Goal: Transaction & Acquisition: Register for event/course

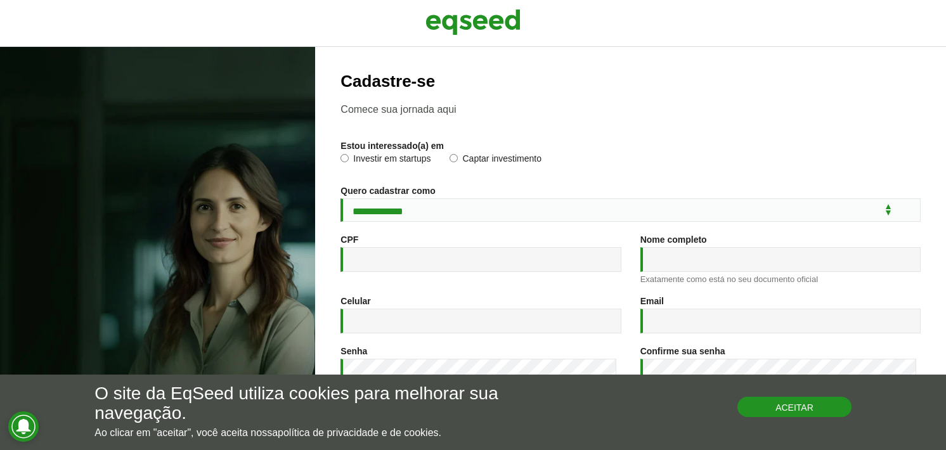
click at [814, 410] on button "Aceitar" at bounding box center [794, 407] width 114 height 20
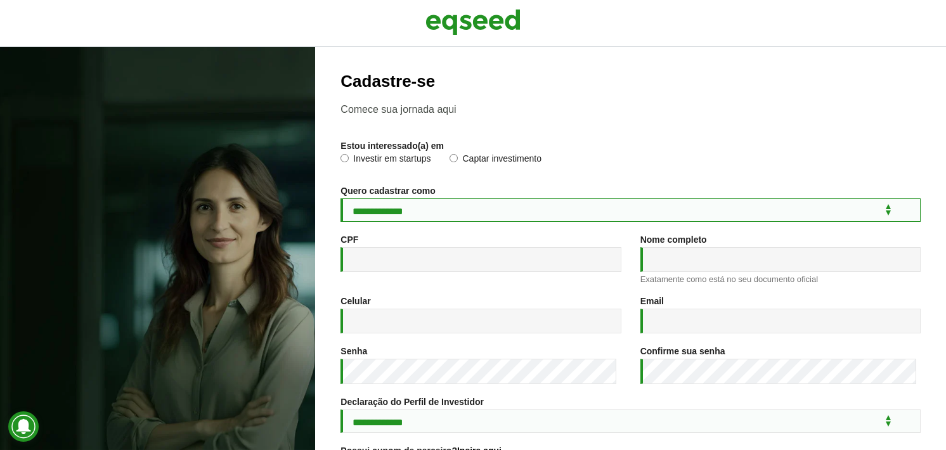
click at [424, 213] on select "**********" at bounding box center [630, 209] width 580 height 23
select select "***"
click at [340, 200] on select "**********" at bounding box center [630, 209] width 580 height 23
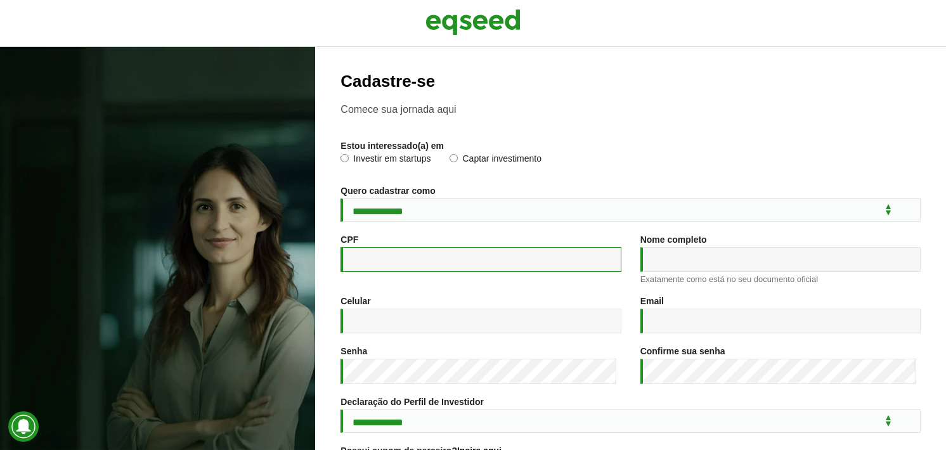
click at [401, 261] on input "CPF *" at bounding box center [480, 259] width 280 height 25
click at [395, 254] on input "*" at bounding box center [480, 259] width 280 height 25
type input "**********"
click at [743, 272] on input "Nome completo *" at bounding box center [780, 259] width 280 height 25
click at [772, 263] on input "**********" at bounding box center [780, 259] width 280 height 25
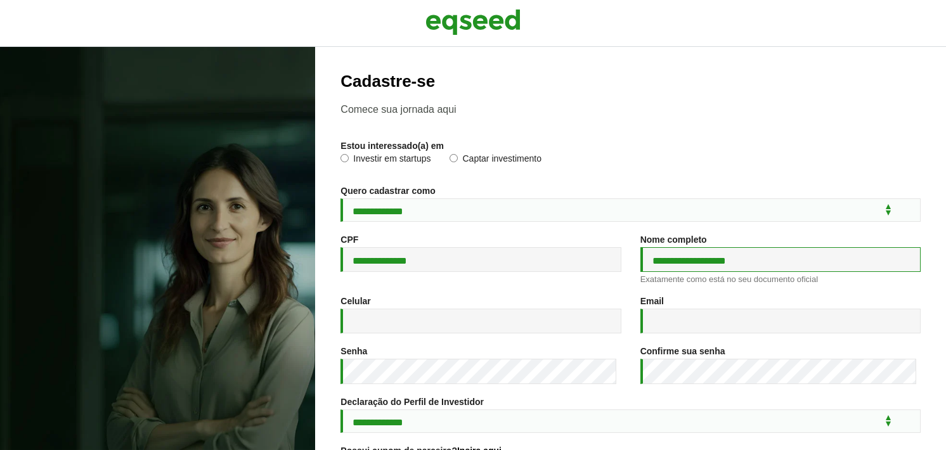
click at [755, 267] on input "**********" at bounding box center [780, 259] width 280 height 25
type input "**********"
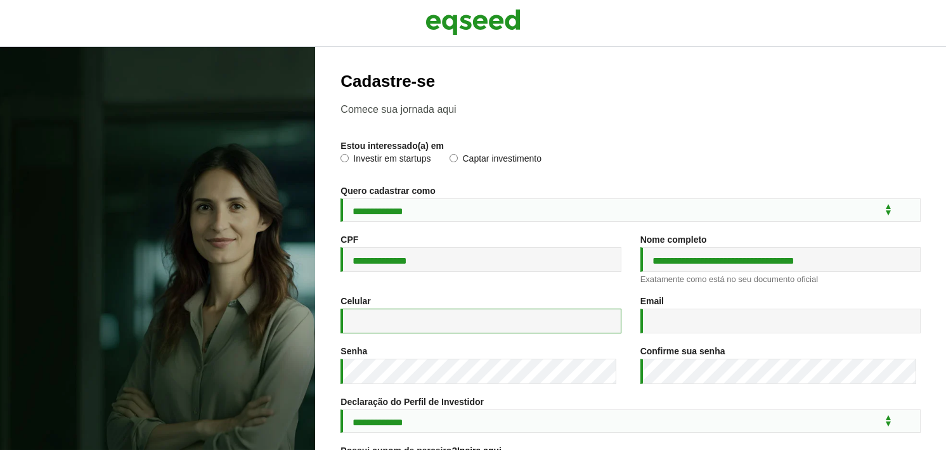
click at [499, 334] on input "Celular *" at bounding box center [480, 321] width 280 height 25
type input "**********"
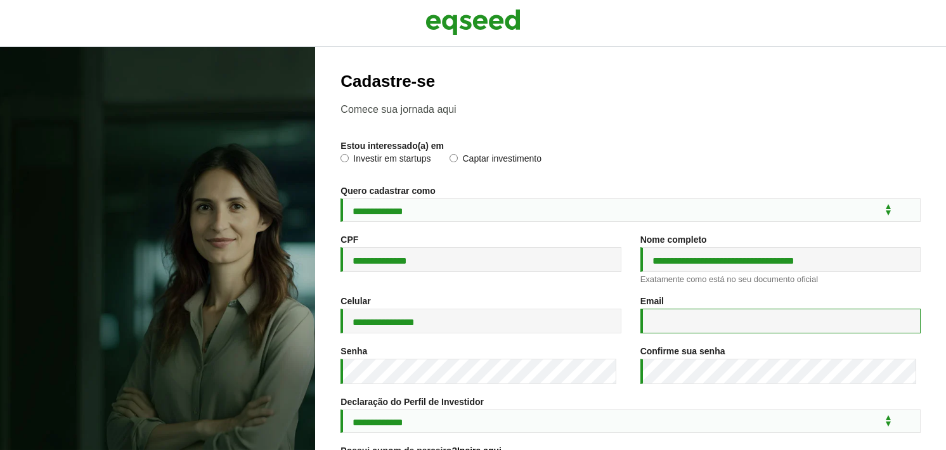
click at [730, 322] on input "Email *" at bounding box center [780, 321] width 280 height 25
type input "**********"
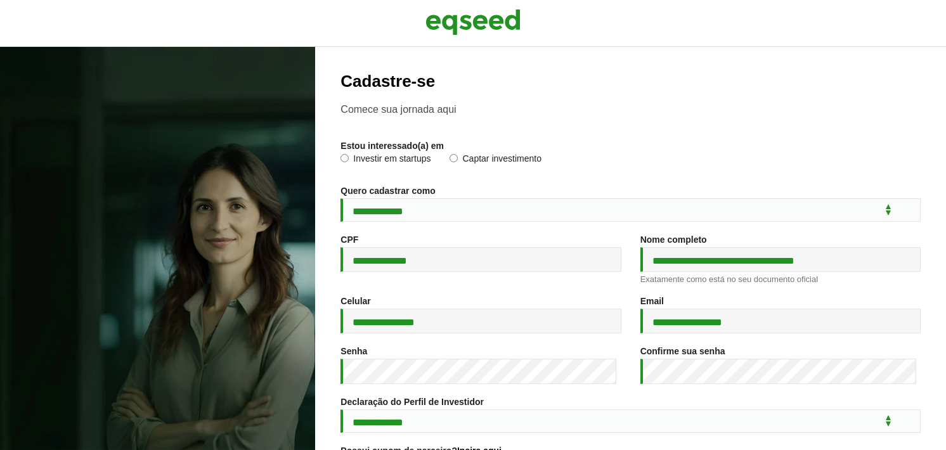
click at [461, 392] on div "Senha *" at bounding box center [480, 371] width 299 height 51
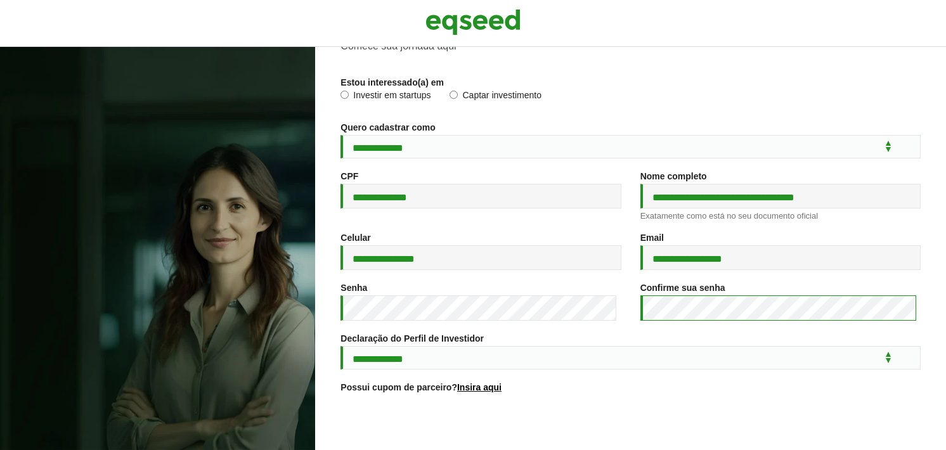
scroll to position [127, 0]
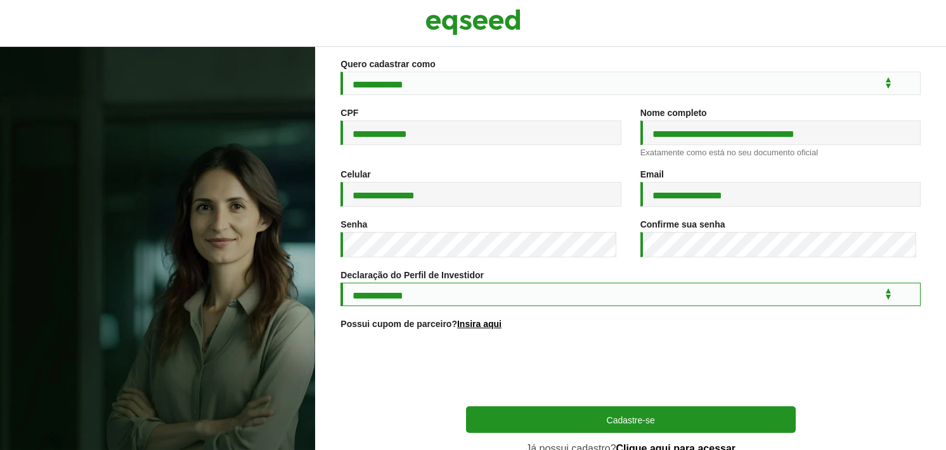
click at [434, 306] on select "**********" at bounding box center [630, 294] width 580 height 23
select select "***"
click at [340, 291] on select "**********" at bounding box center [630, 294] width 580 height 23
click at [548, 306] on select "**********" at bounding box center [630, 294] width 580 height 23
click at [340, 291] on select "**********" at bounding box center [630, 294] width 580 height 23
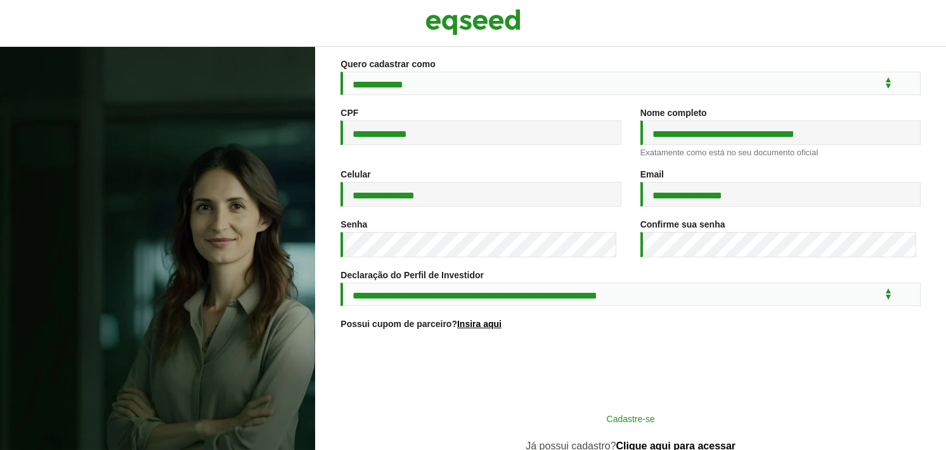
click at [579, 427] on button "Cadastre-se" at bounding box center [631, 418] width 330 height 24
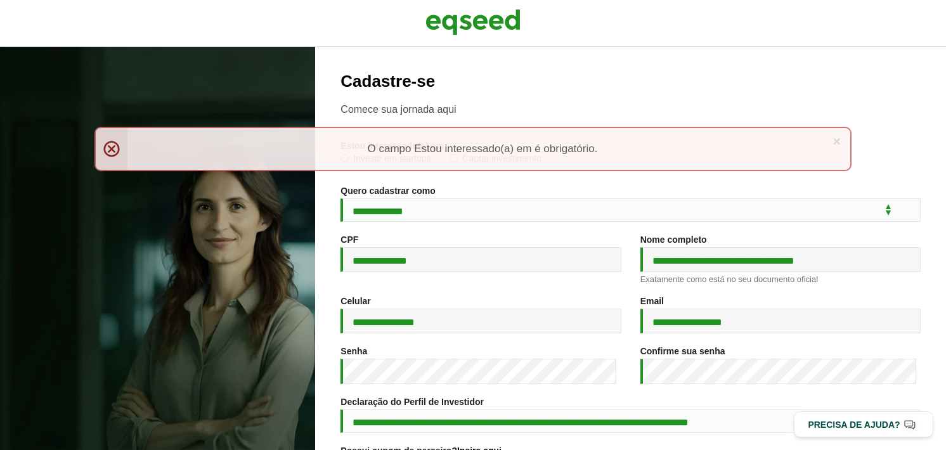
click at [127, 146] on div "× Menssagem de erro O campo Estou interessado(a) em é obrigatório." at bounding box center [472, 149] width 757 height 44
click at [102, 146] on div "× Menssagem de erro O campo Estou interessado(a) em é obrigatório." at bounding box center [472, 149] width 757 height 44
click at [113, 146] on div "× Menssagem de erro O campo Estou interessado(a) em é obrigatório." at bounding box center [472, 149] width 757 height 44
click at [115, 148] on div "× Menssagem de erro O campo Estou interessado(a) em é obrigatório." at bounding box center [472, 149] width 757 height 44
drag, startPoint x: 600, startPoint y: 166, endPoint x: 657, endPoint y: 163, distance: 57.2
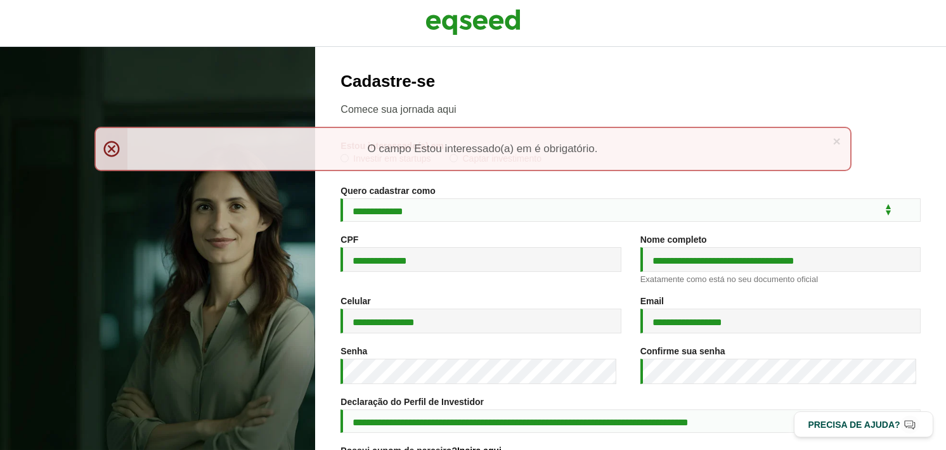
click at [609, 167] on div "× Menssagem de erro O campo Estou interessado(a) em é obrigatório." at bounding box center [472, 149] width 757 height 44
click at [837, 138] on link "×" at bounding box center [837, 140] width 8 height 13
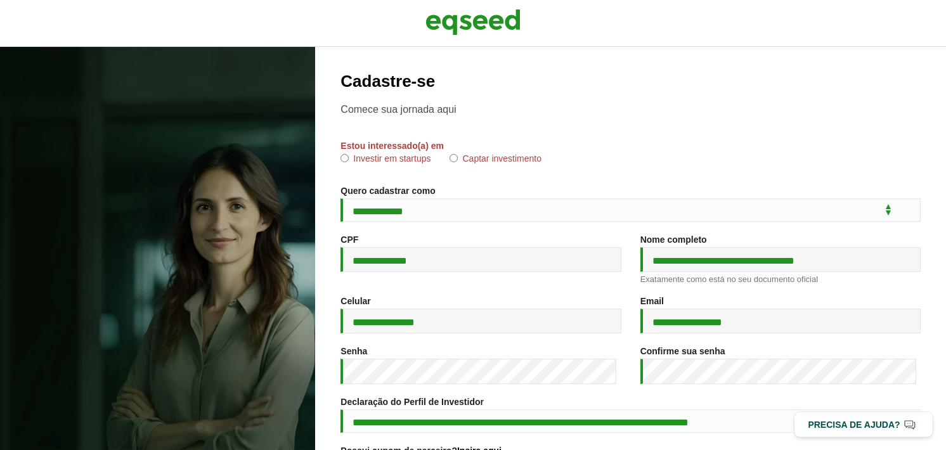
click at [422, 162] on label "Investir em startups" at bounding box center [385, 160] width 90 height 13
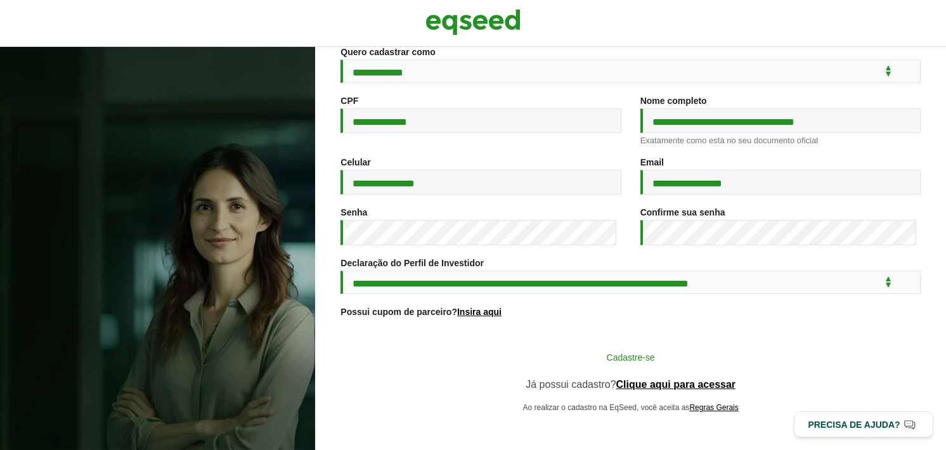
scroll to position [150, 0]
click at [585, 352] on button "Cadastre-se" at bounding box center [631, 357] width 330 height 24
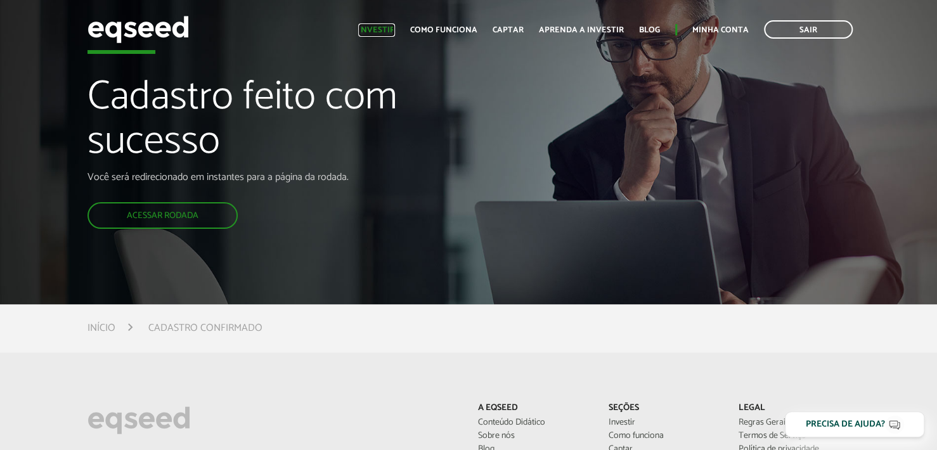
click at [389, 32] on link "Investir" at bounding box center [376, 30] width 37 height 8
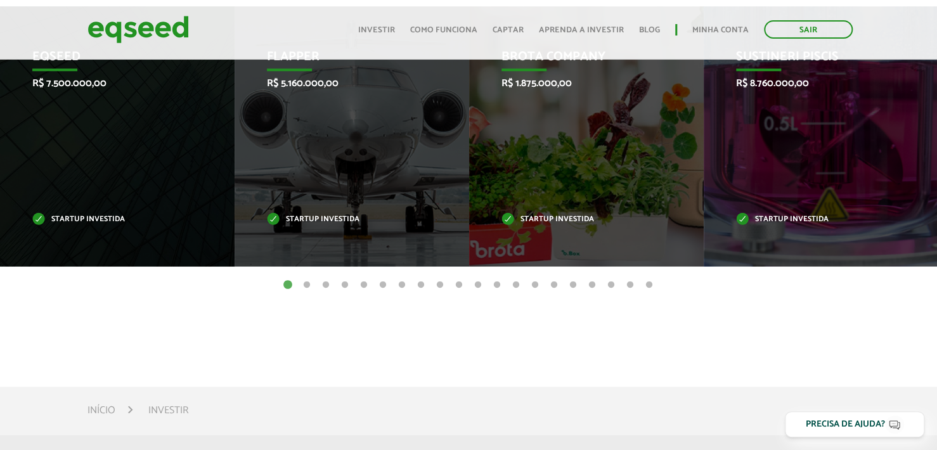
scroll to position [634, 0]
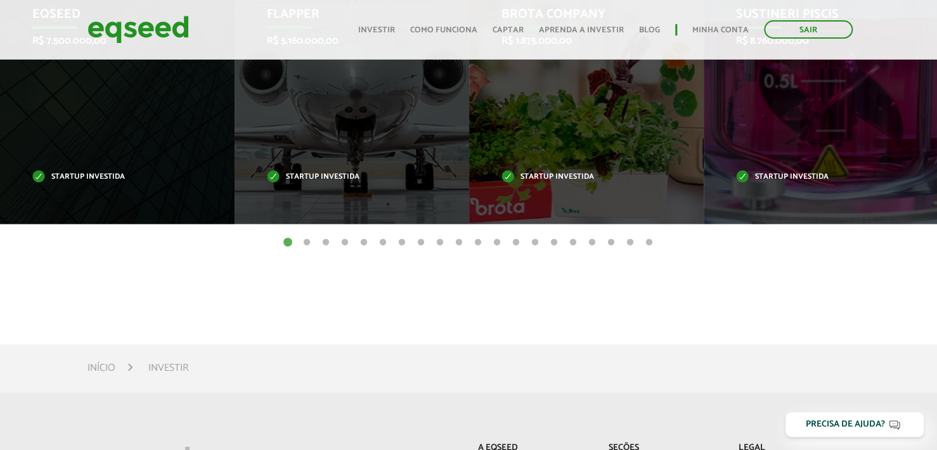
click at [297, 243] on ul "1 2 3 4 5 6 7 8 9 10 11 12 13 14 15 16 17 18 19 20" at bounding box center [468, 242] width 937 height 14
click at [304, 242] on button "2" at bounding box center [307, 242] width 13 height 13
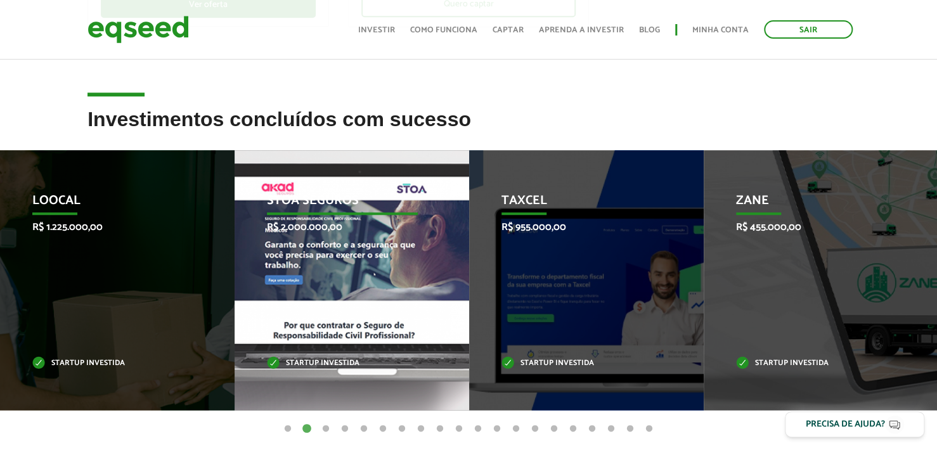
scroll to position [444, 0]
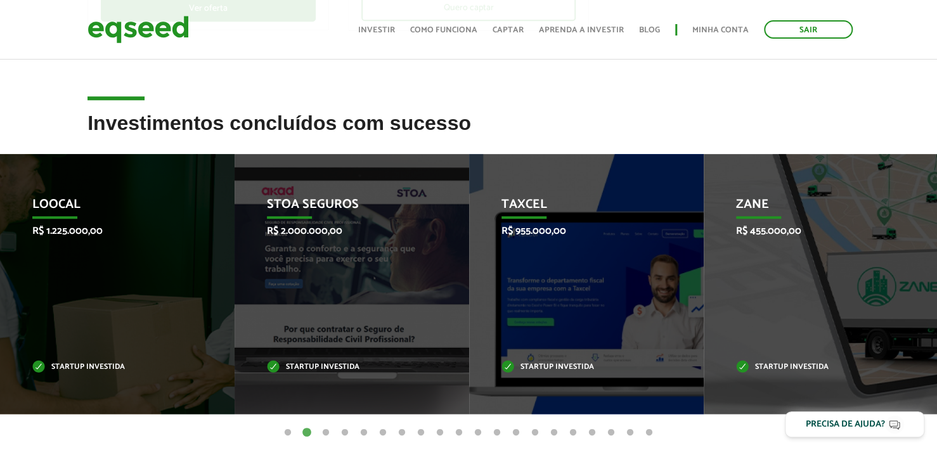
click at [320, 432] on button "3" at bounding box center [326, 433] width 13 height 13
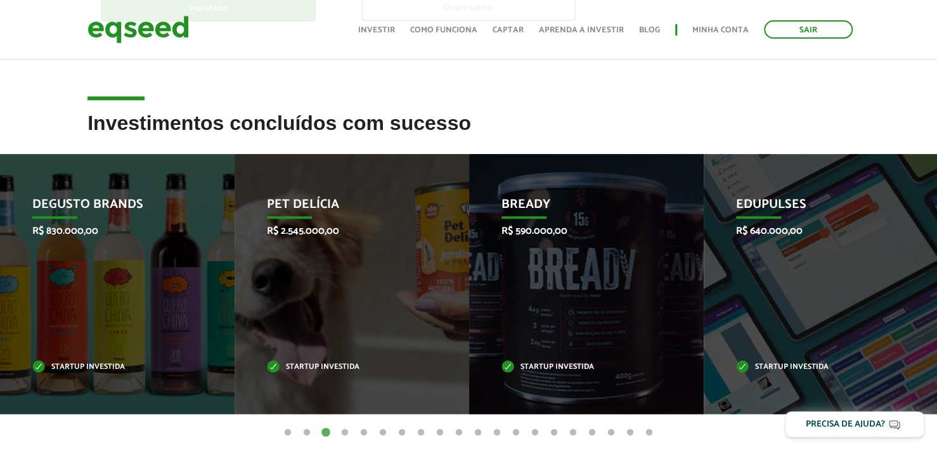
click at [347, 432] on button "4" at bounding box center [345, 433] width 13 height 13
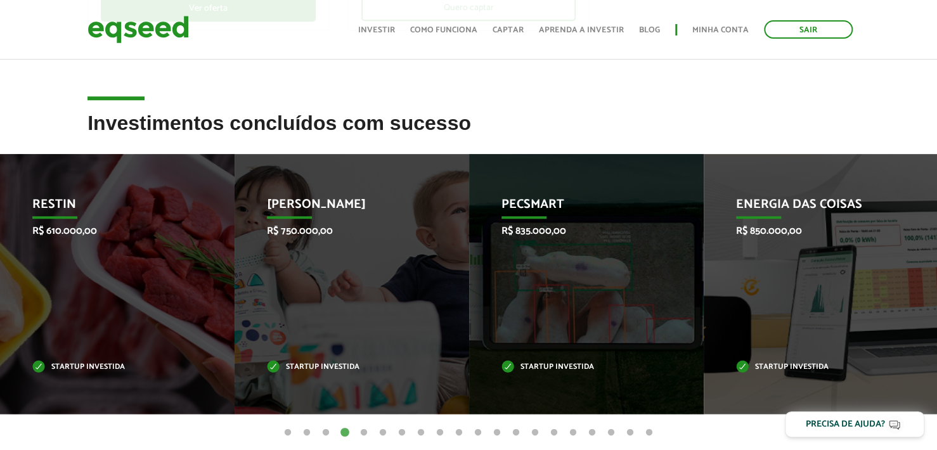
click at [388, 431] on button "6" at bounding box center [383, 433] width 13 height 13
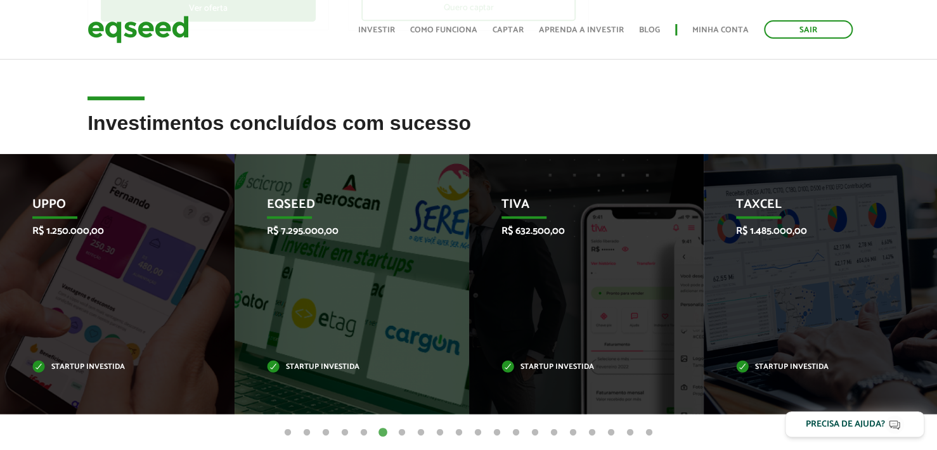
click at [403, 430] on button "7" at bounding box center [402, 433] width 13 height 13
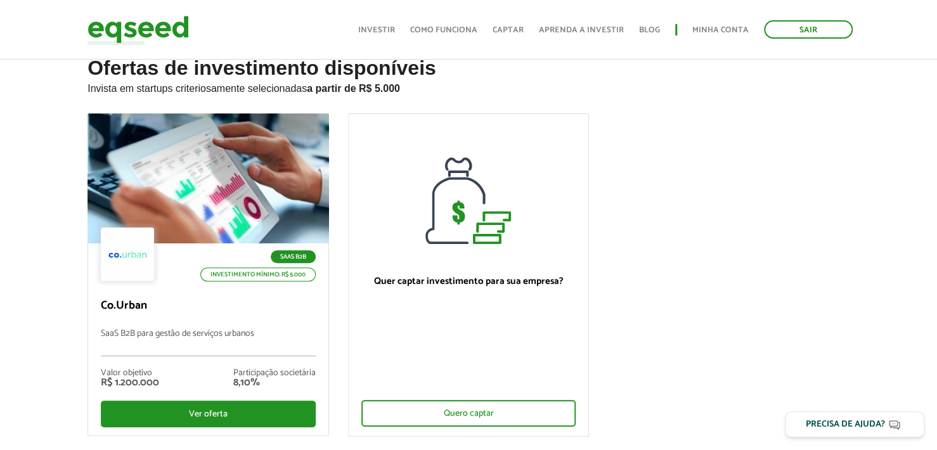
scroll to position [0, 0]
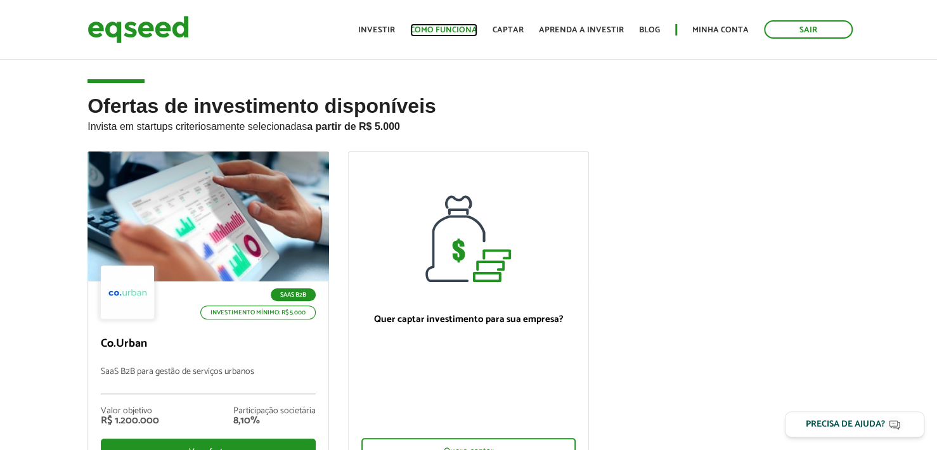
click at [441, 32] on link "Como funciona" at bounding box center [443, 30] width 67 height 8
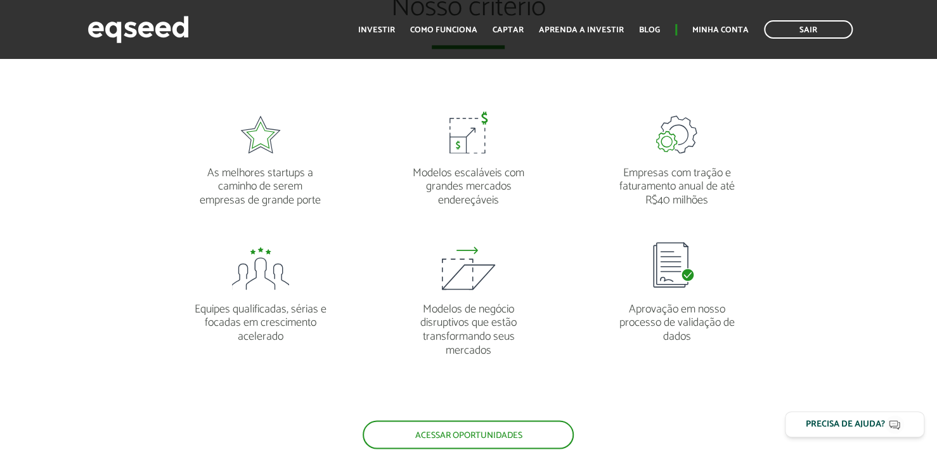
scroll to position [1014, 0]
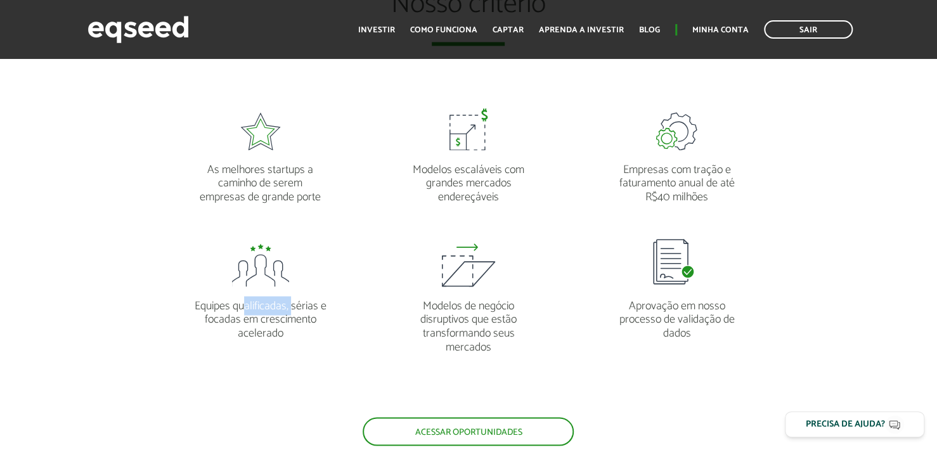
drag, startPoint x: 250, startPoint y: 306, endPoint x: 292, endPoint y: 305, distance: 41.9
click at [292, 305] on p "Equipes qualificadas, sérias e focadas em crescimento acelerado" at bounding box center [260, 314] width 133 height 54
drag, startPoint x: 236, startPoint y: 320, endPoint x: 278, endPoint y: 315, distance: 41.5
click at [288, 314] on p "Equipes qualificadas, sérias e focadas em crescimento acelerado" at bounding box center [260, 314] width 133 height 54
drag, startPoint x: 266, startPoint y: 328, endPoint x: 288, endPoint y: 329, distance: 22.2
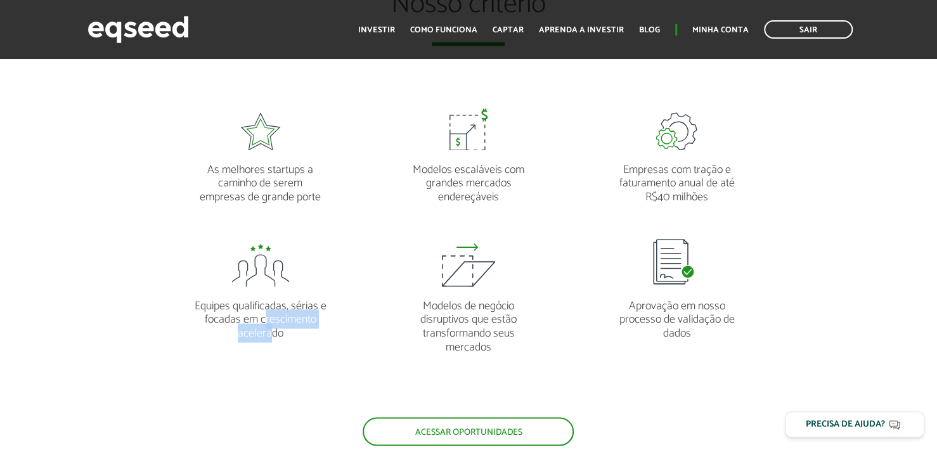
click at [280, 329] on p "Equipes qualificadas, sérias e focadas em crescimento acelerado" at bounding box center [260, 314] width 133 height 54
drag, startPoint x: 457, startPoint y: 306, endPoint x: 483, endPoint y: 309, distance: 26.8
click at [483, 309] on p "Modelos de negócio disruptivos que estão transformando seus mercados" at bounding box center [469, 320] width 133 height 67
drag, startPoint x: 451, startPoint y: 325, endPoint x: 476, endPoint y: 324, distance: 24.1
click at [484, 320] on p "Modelos de negócio disruptivos que estão transformando seus mercados" at bounding box center [469, 320] width 133 height 67
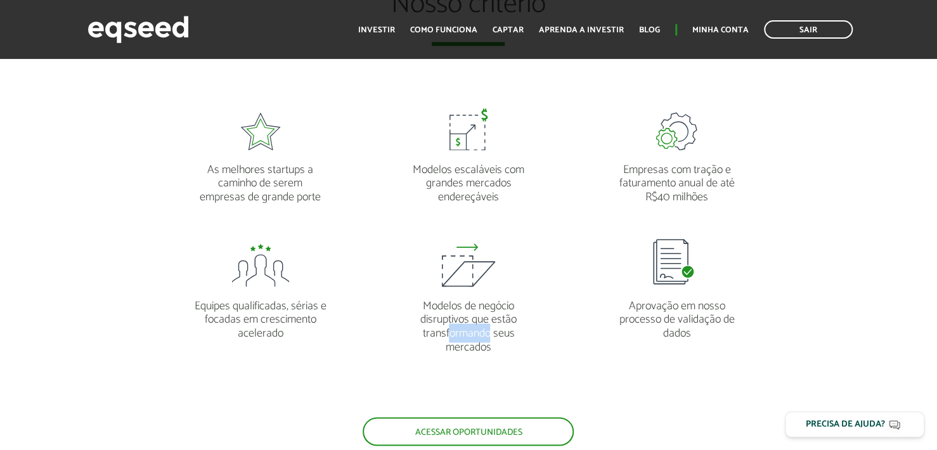
click at [491, 333] on p "Modelos de negócio disruptivos que estão transformando seus mercados" at bounding box center [469, 320] width 133 height 67
drag, startPoint x: 469, startPoint y: 350, endPoint x: 493, endPoint y: 343, distance: 25.1
click at [493, 343] on p "Modelos de negócio disruptivos que estão transformando seus mercados" at bounding box center [469, 320] width 133 height 67
drag, startPoint x: 669, startPoint y: 309, endPoint x: 710, endPoint y: 308, distance: 41.2
click at [710, 308] on p "Aprovação em nosso processo de validação de dados" at bounding box center [677, 314] width 133 height 54
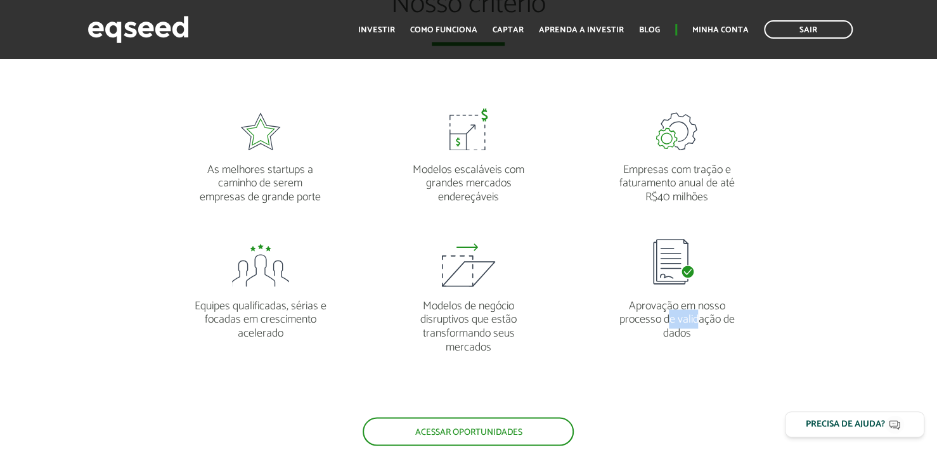
drag, startPoint x: 685, startPoint y: 325, endPoint x: 696, endPoint y: 325, distance: 10.8
click at [700, 322] on p "Aprovação em nosso processo de validação de dados" at bounding box center [677, 314] width 133 height 54
click at [691, 344] on li "Aprovação em nosso processo de validação de dados" at bounding box center [677, 292] width 208 height 124
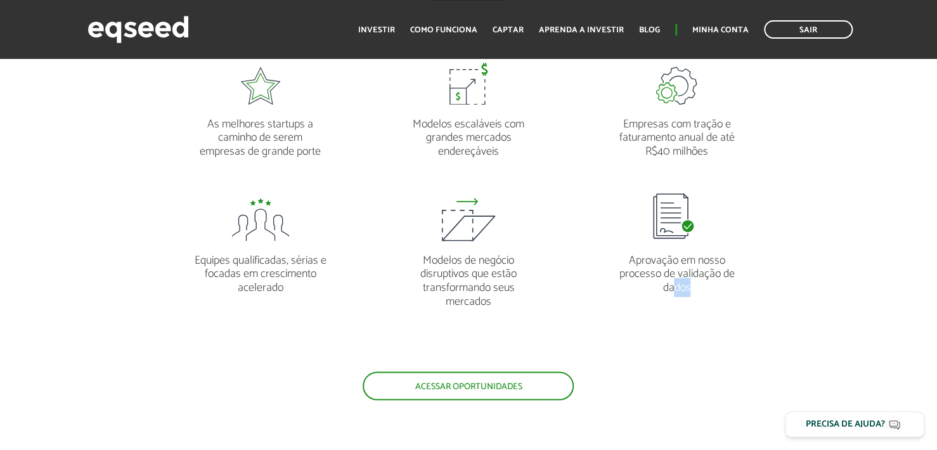
scroll to position [1205, 0]
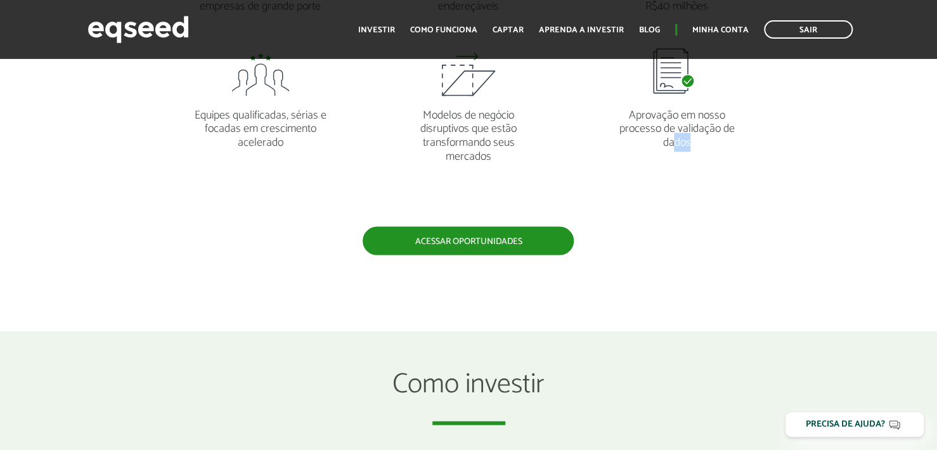
click at [519, 243] on link "Acessar oportunidades" at bounding box center [468, 241] width 211 height 29
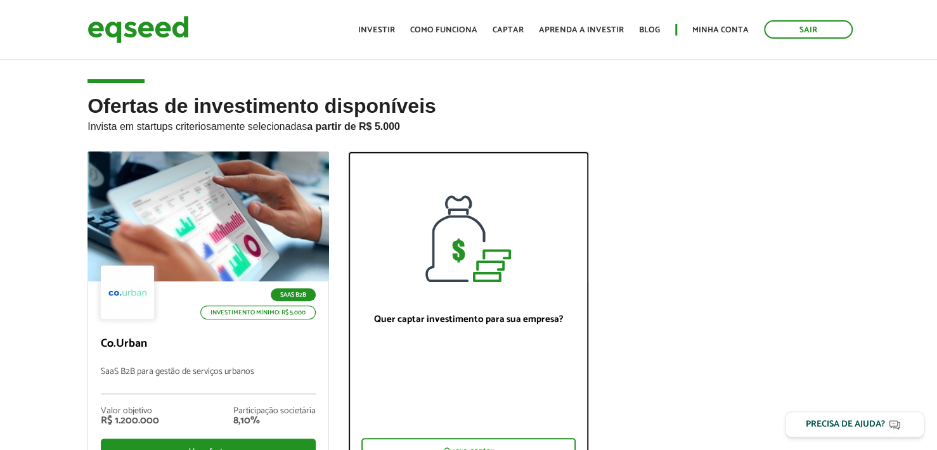
drag, startPoint x: 362, startPoint y: 396, endPoint x: 737, endPoint y: 342, distance: 378.6
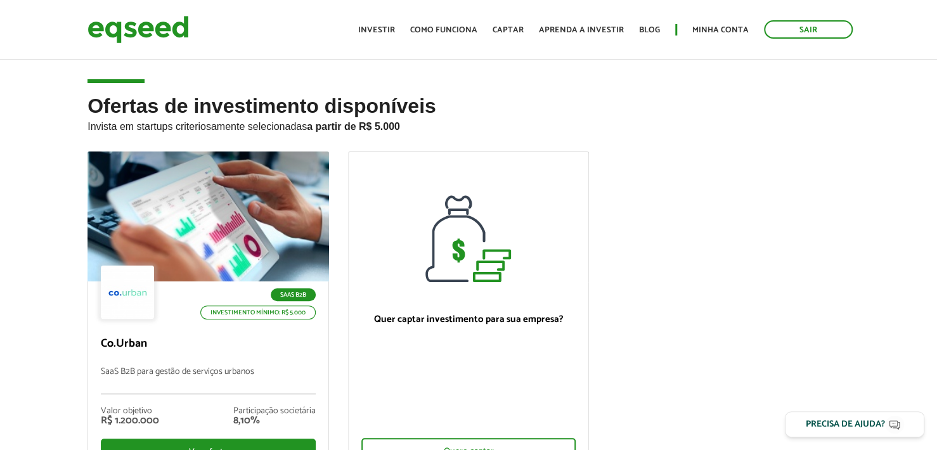
drag, startPoint x: 737, startPoint y: 342, endPoint x: 718, endPoint y: 380, distance: 42.5
click at [718, 380] on ul "SaaS B2B Investimento mínimo: R$ 5.000 Co.Urban SaaS B2B para gestão de serviço…" at bounding box center [468, 324] width 781 height 345
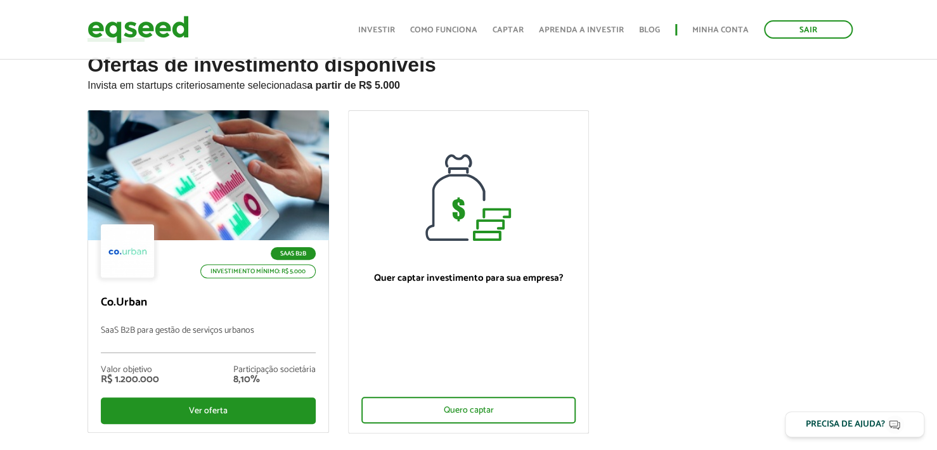
scroll to position [63, 0]
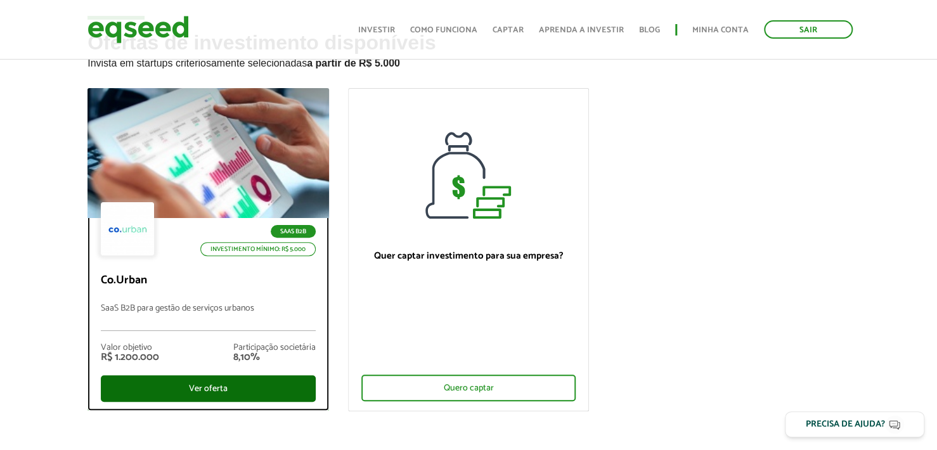
click at [276, 376] on div "Ver oferta" at bounding box center [208, 388] width 215 height 27
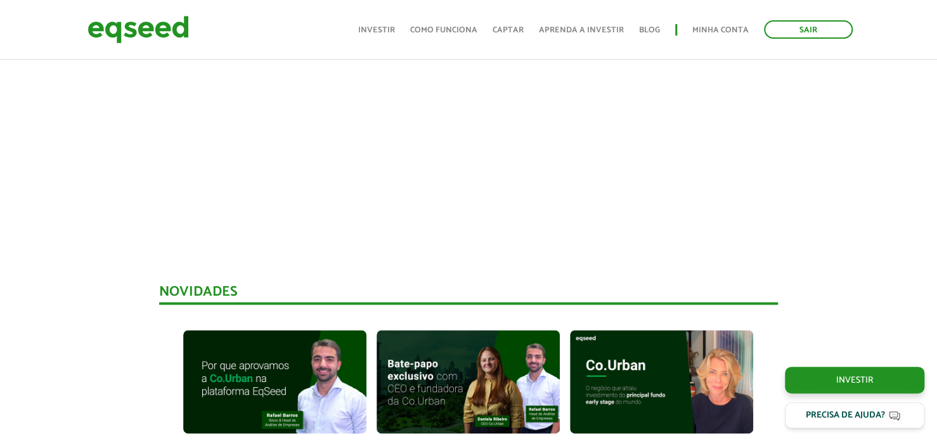
scroll to position [531, 0]
